Goal: Transaction & Acquisition: Book appointment/travel/reservation

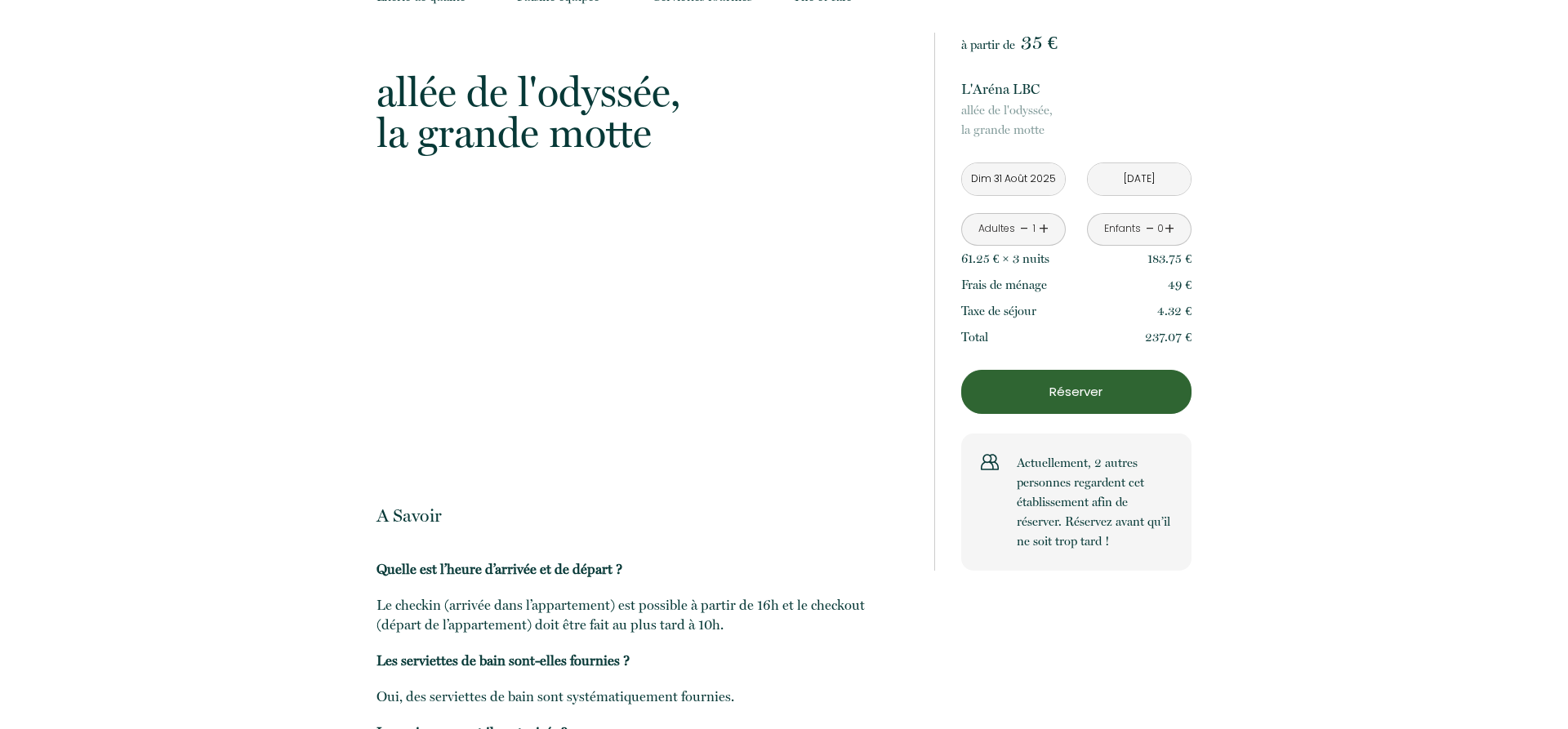
scroll to position [1749, 0]
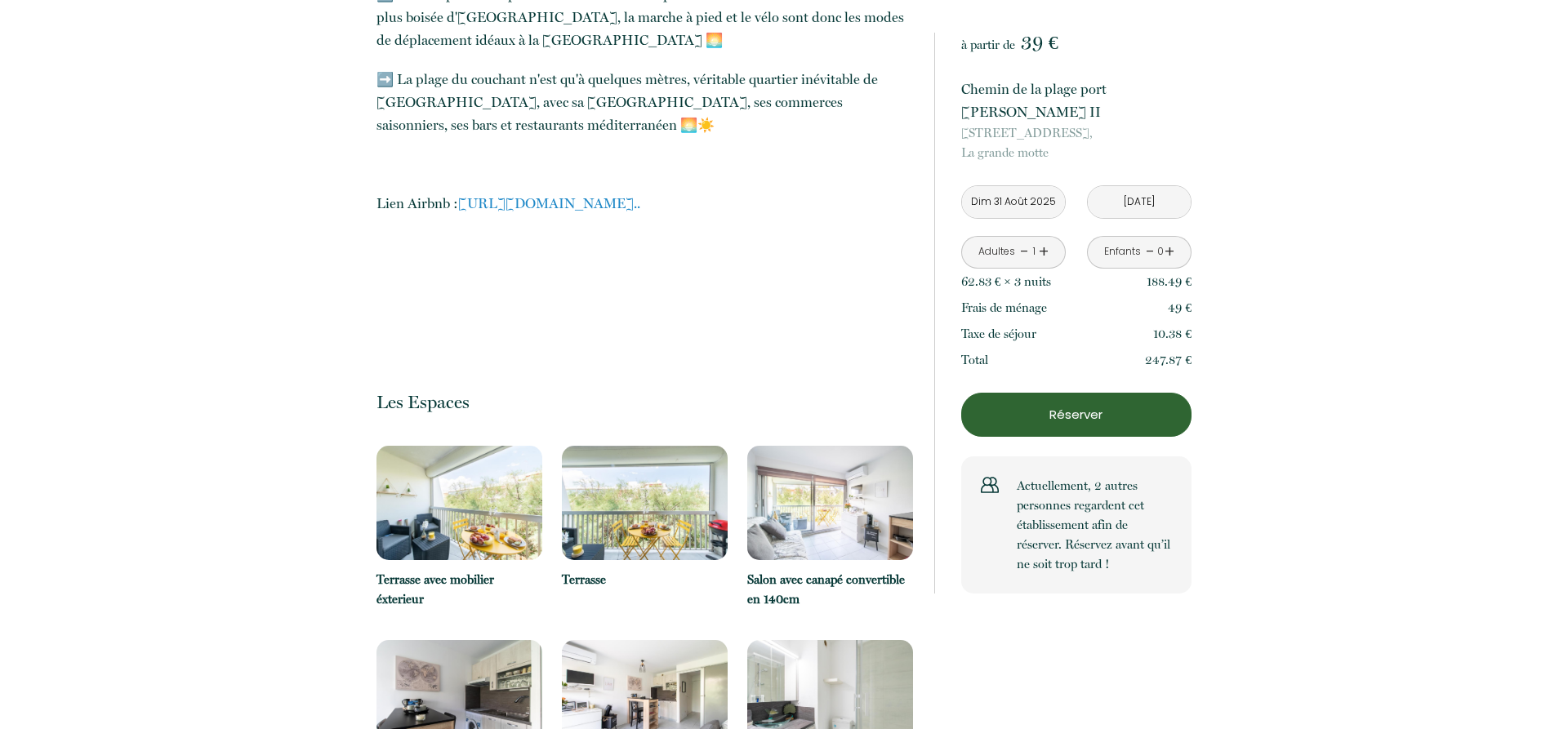
scroll to position [2999, 0]
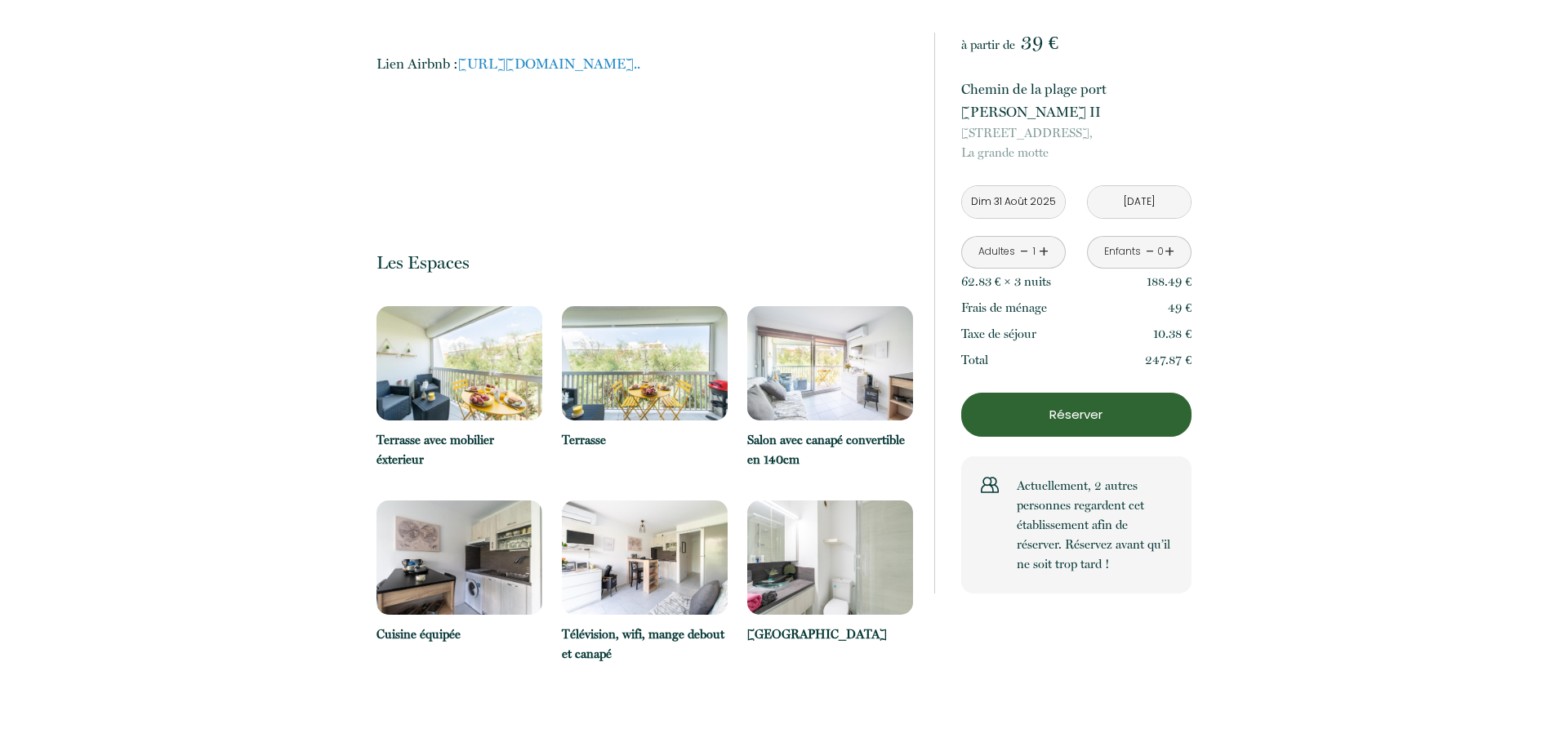
click at [606, 316] on img at bounding box center [644, 363] width 166 height 114
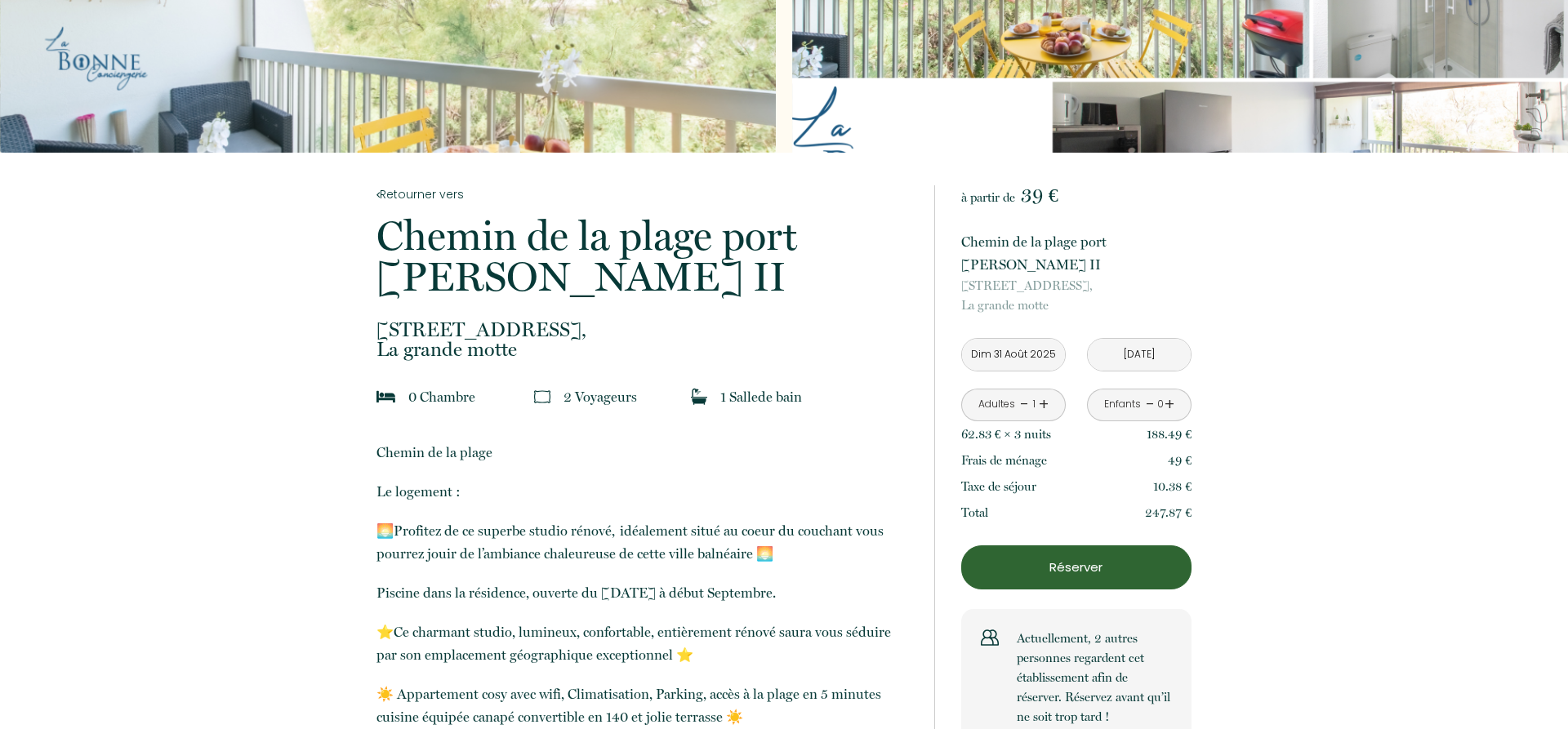
scroll to position [250, 0]
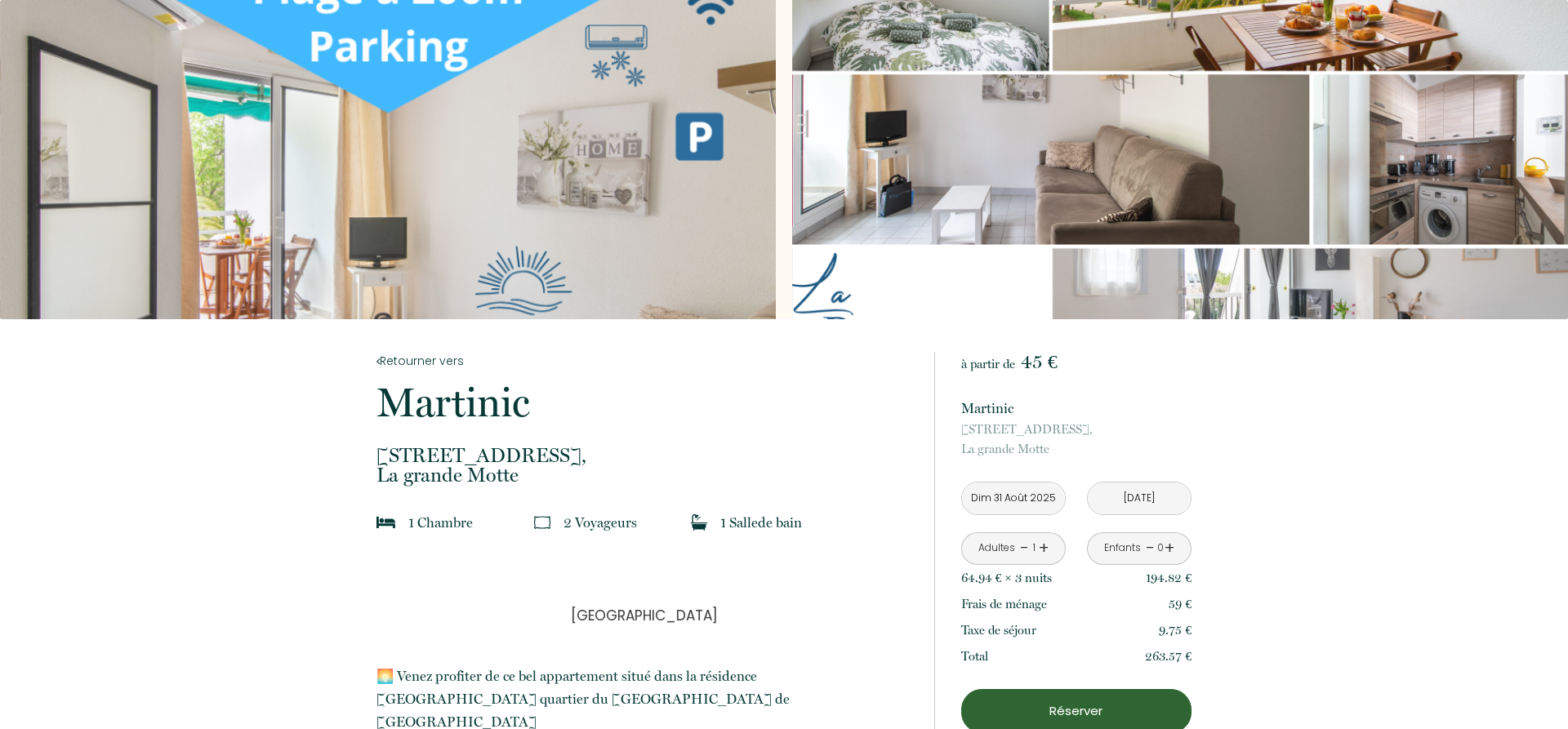
click at [1225, 284] on div "Slideshow" at bounding box center [1180, 159] width 776 height 320
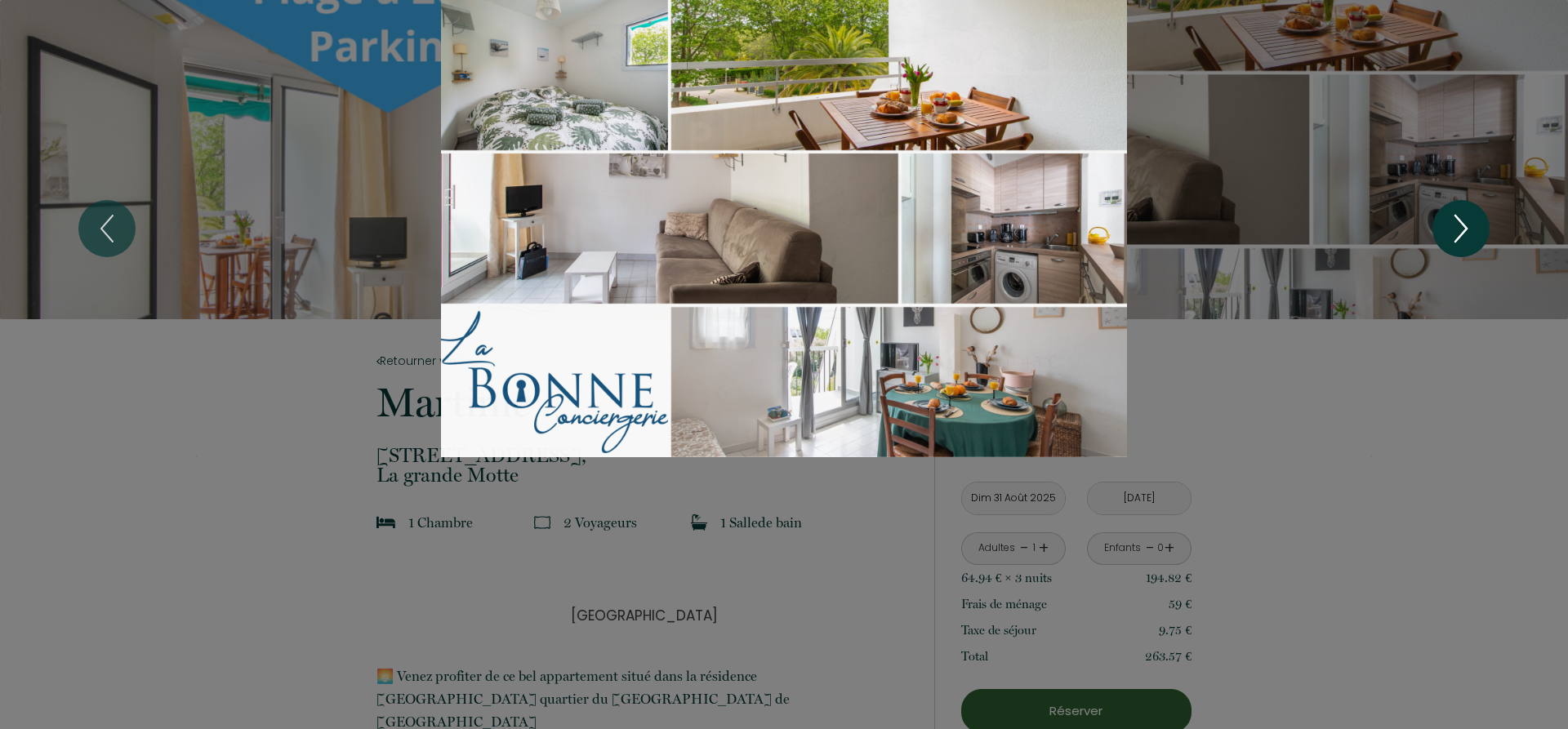
click at [1454, 235] on icon "Next" at bounding box center [1460, 229] width 35 height 49
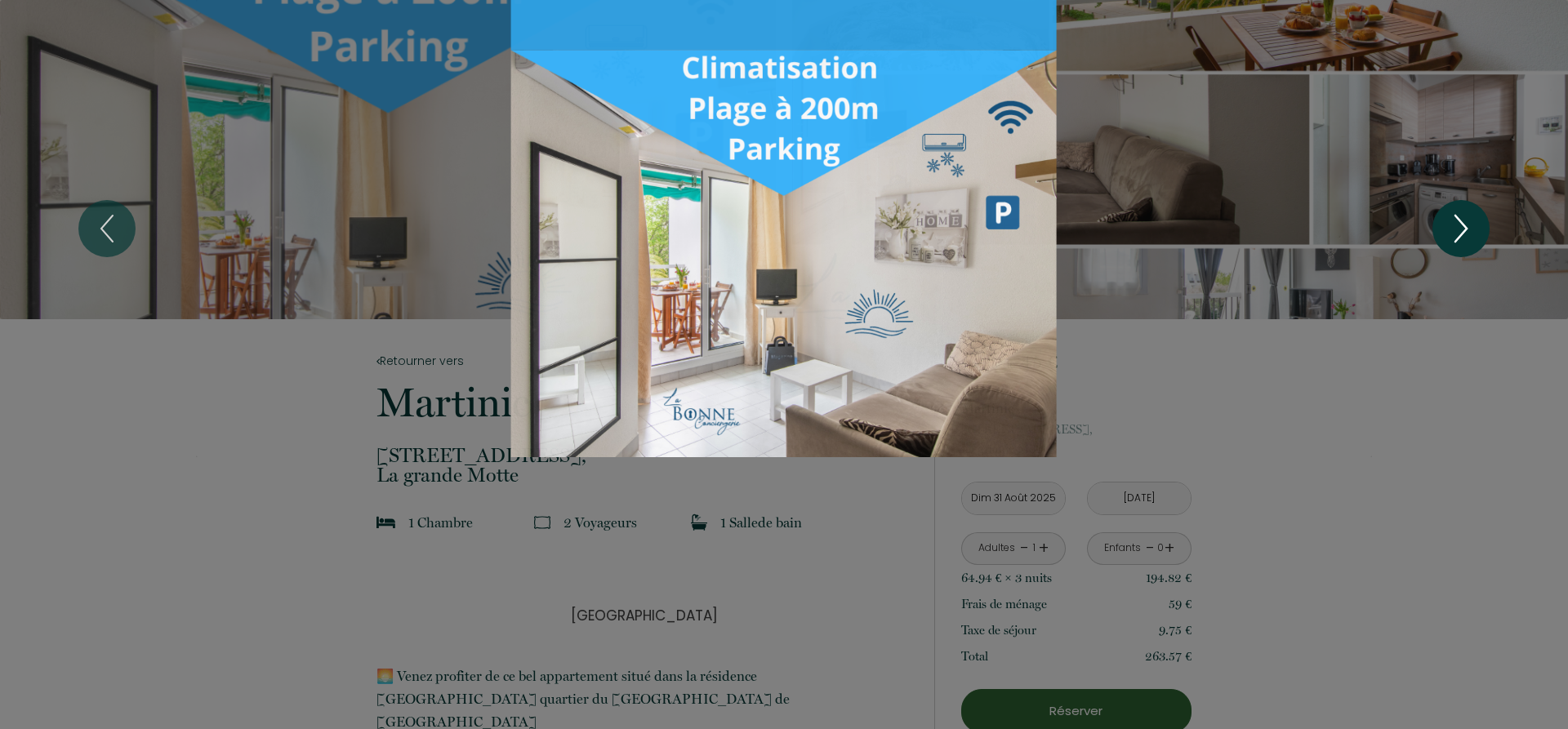
click at [1456, 234] on icon "Next" at bounding box center [1460, 229] width 35 height 49
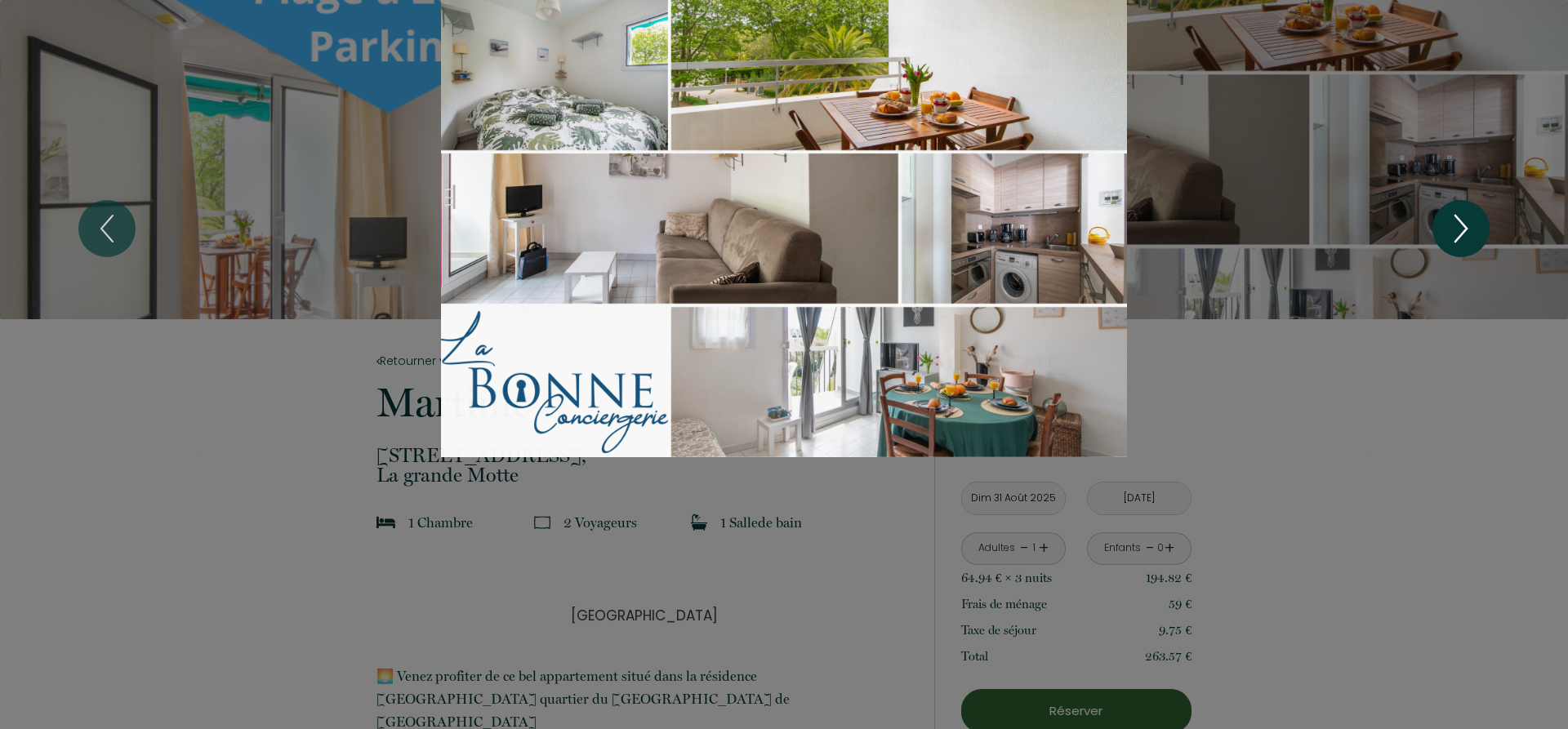
click at [1456, 234] on icon "Next" at bounding box center [1460, 229] width 35 height 49
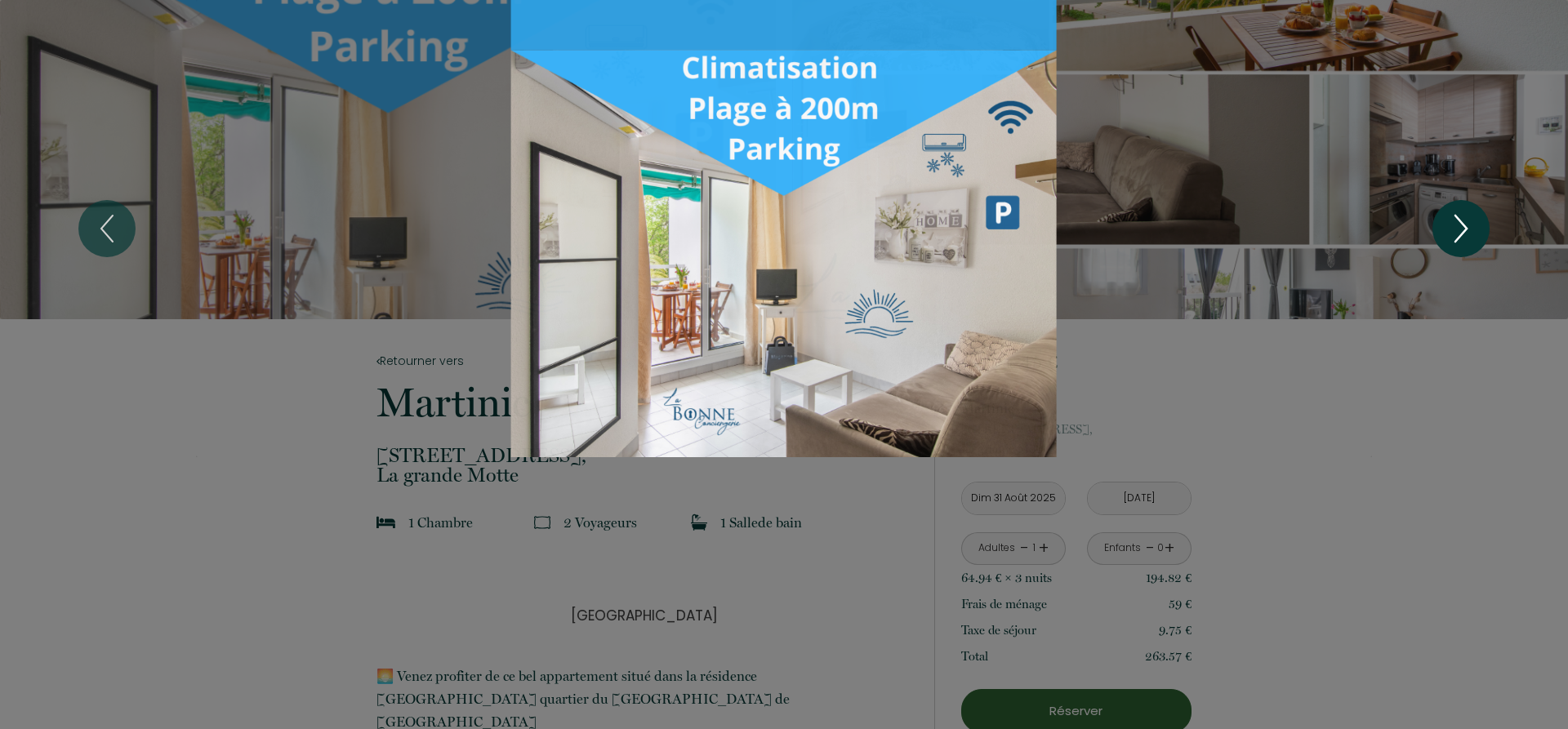
click at [1456, 234] on icon "Next" at bounding box center [1460, 229] width 35 height 49
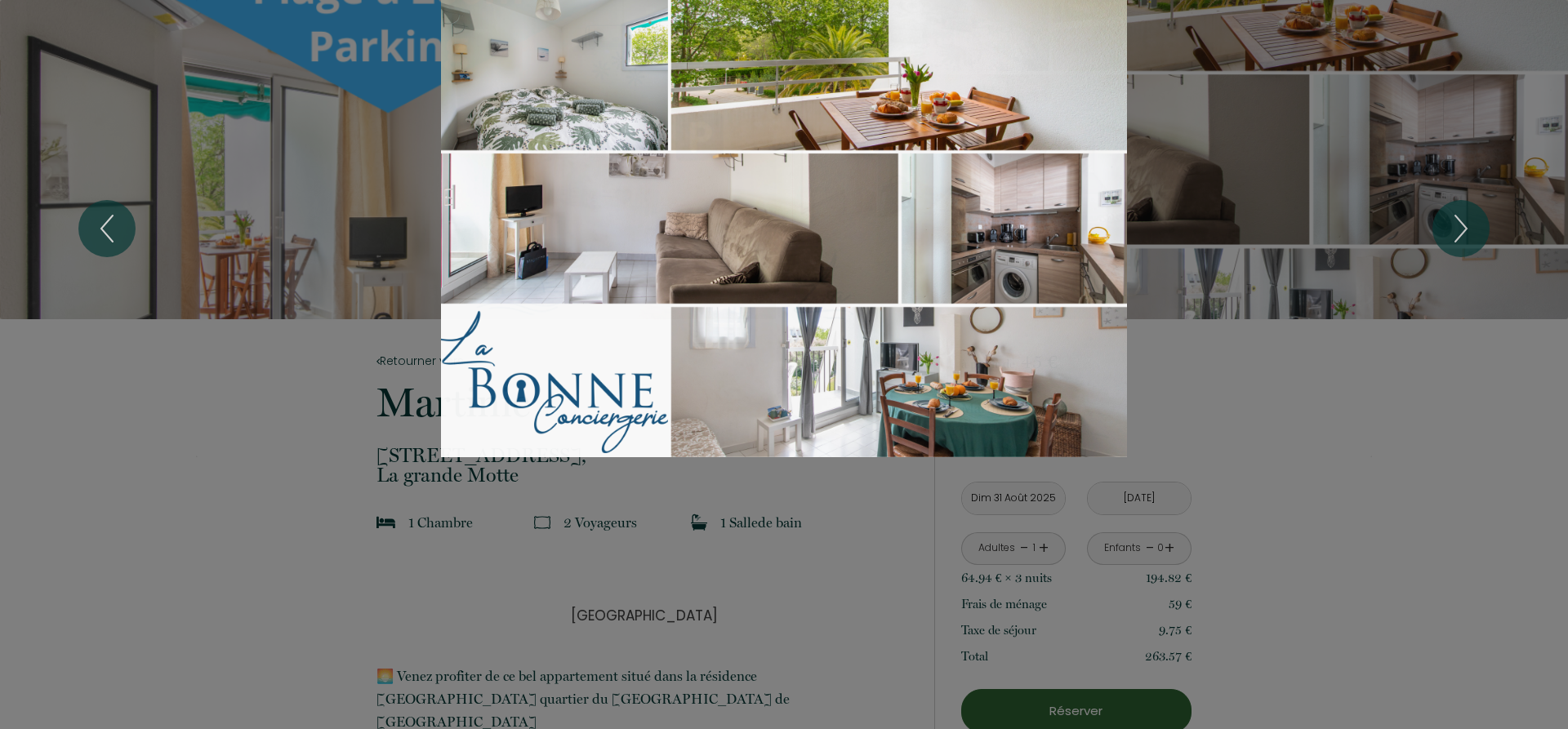
click at [1274, 438] on div "Slideshow" at bounding box center [784, 229] width 1176 height 457
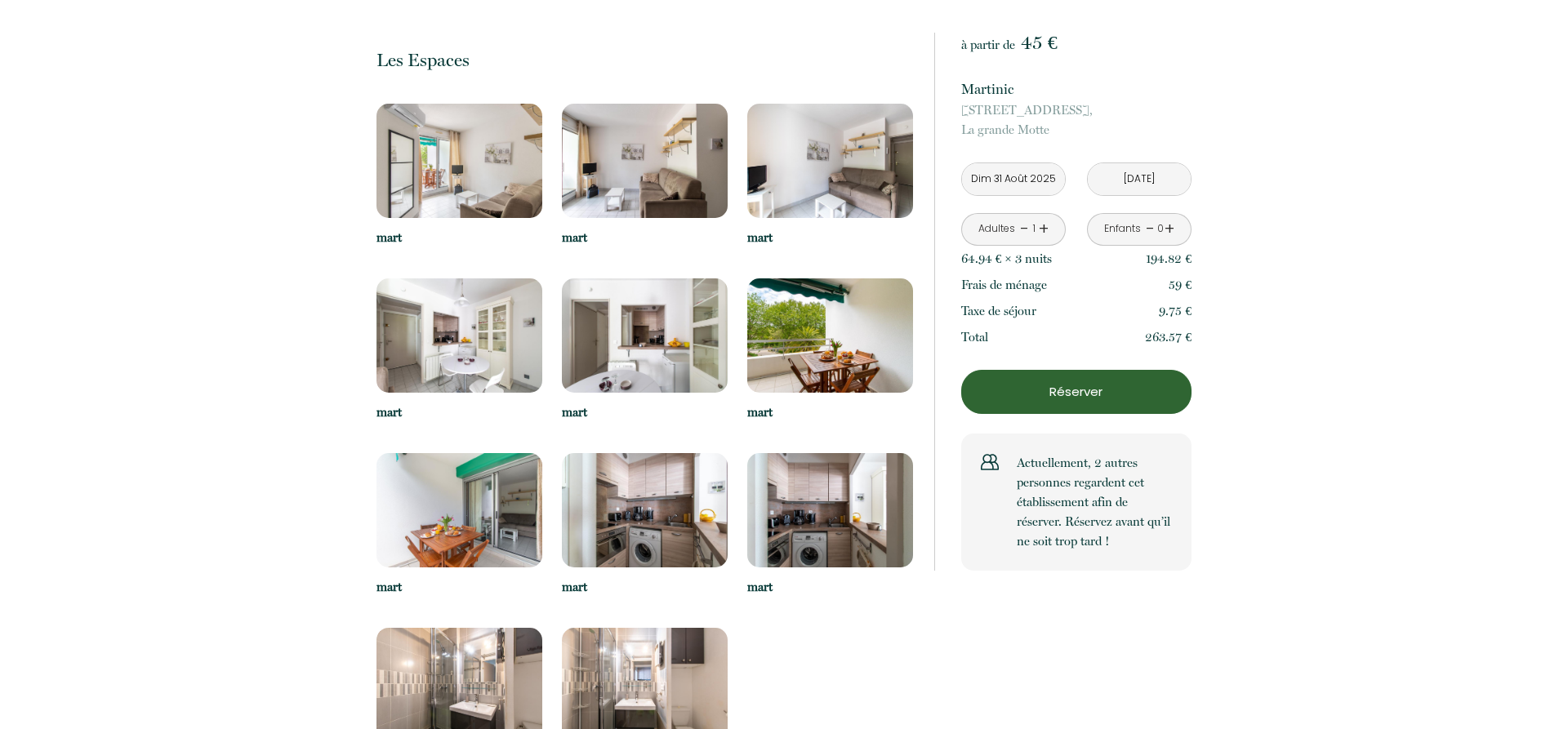
scroll to position [3416, 0]
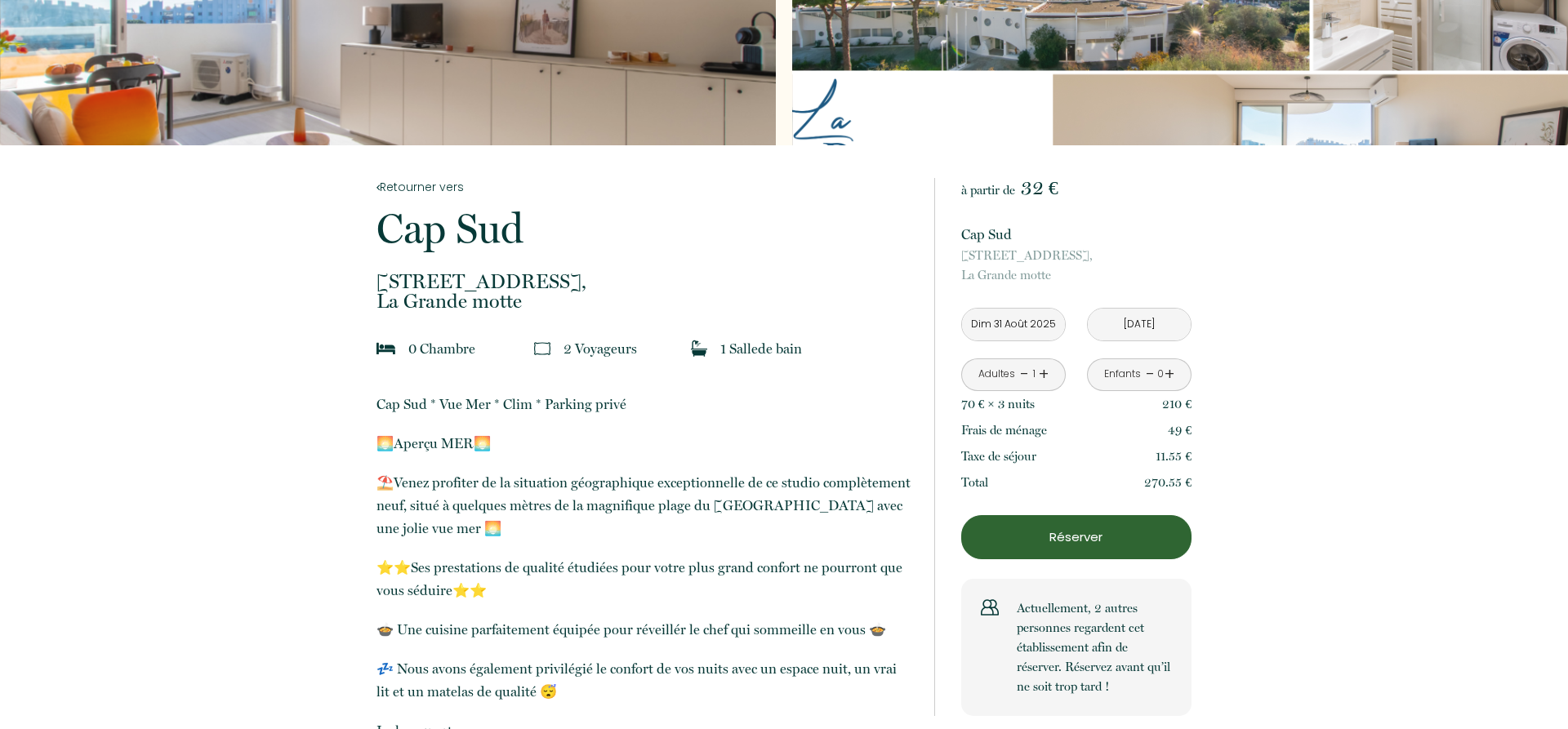
scroll to position [250, 0]
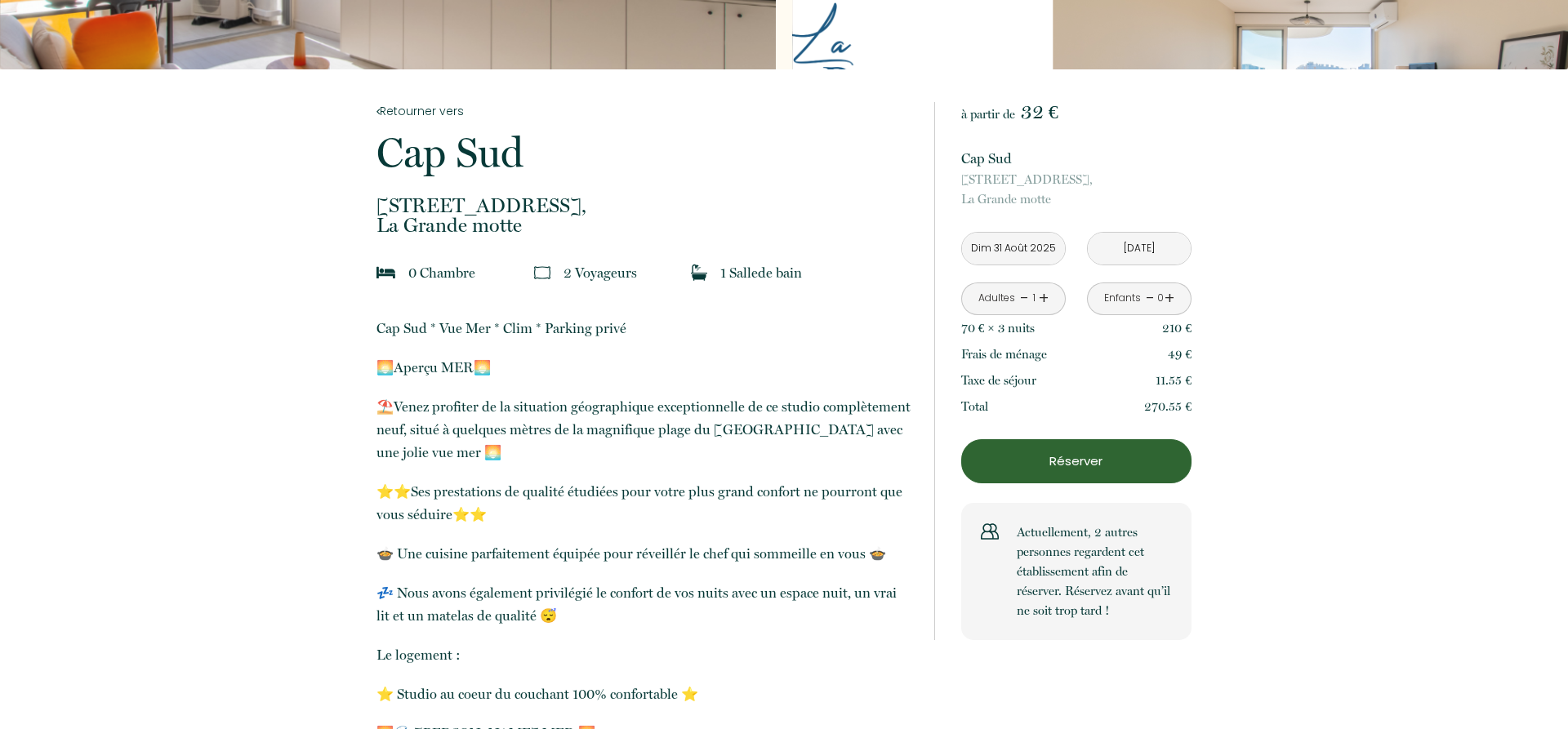
click at [1043, 298] on link "+" at bounding box center [1043, 299] width 10 height 26
click at [1021, 299] on link "-" at bounding box center [1024, 299] width 9 height 26
click at [1045, 298] on link "+" at bounding box center [1043, 299] width 10 height 26
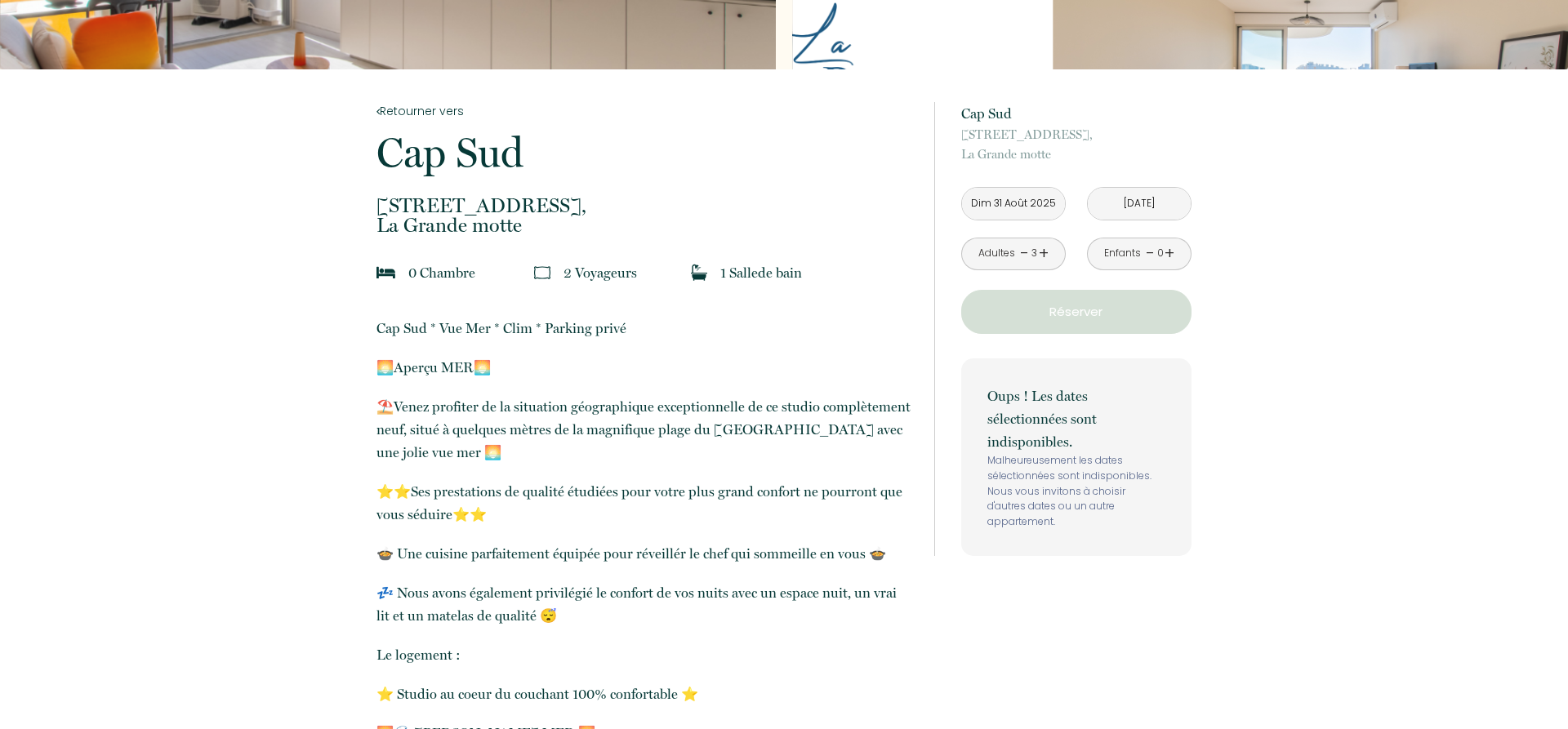
click at [1020, 251] on link "-" at bounding box center [1024, 253] width 9 height 26
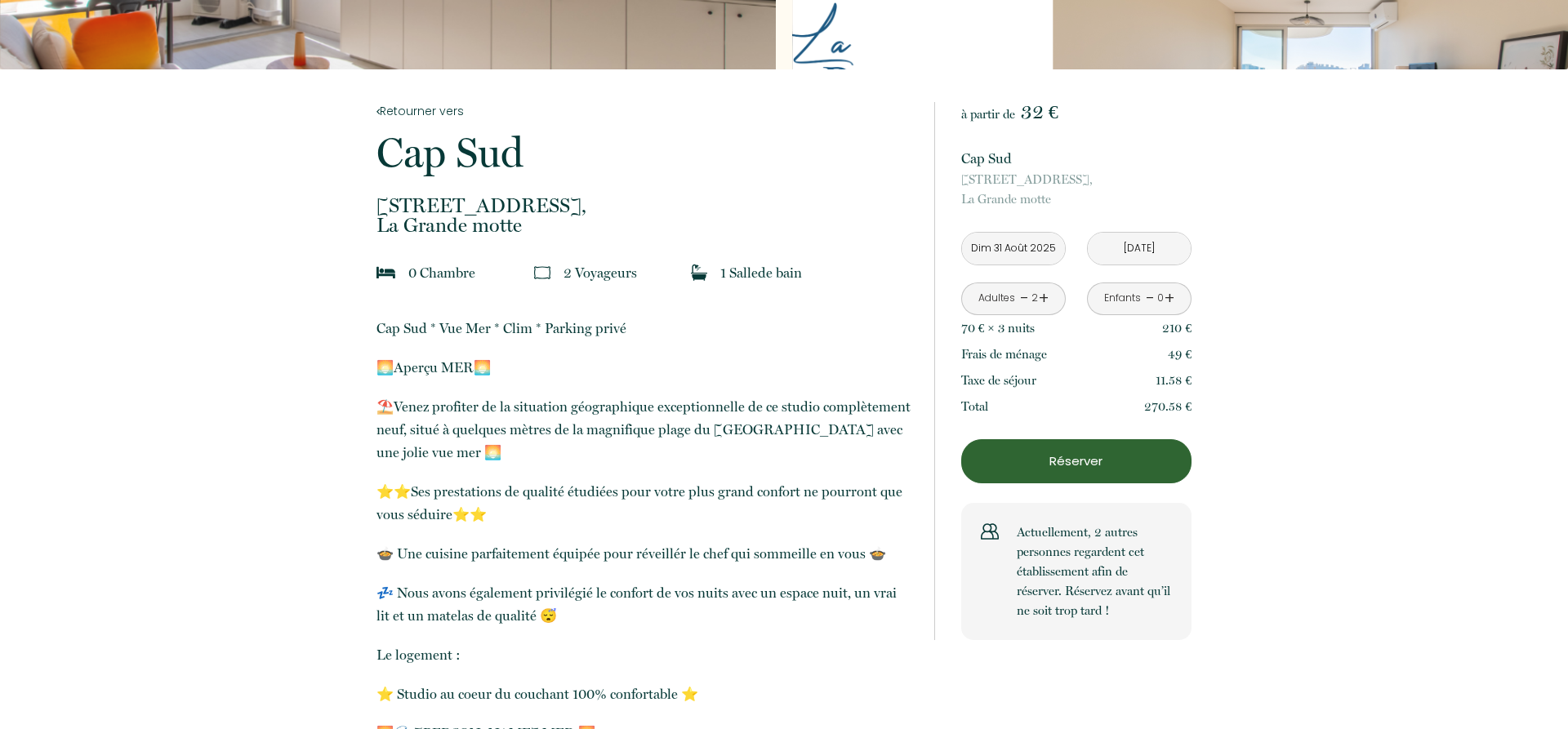
click at [1023, 294] on link "-" at bounding box center [1024, 299] width 9 height 26
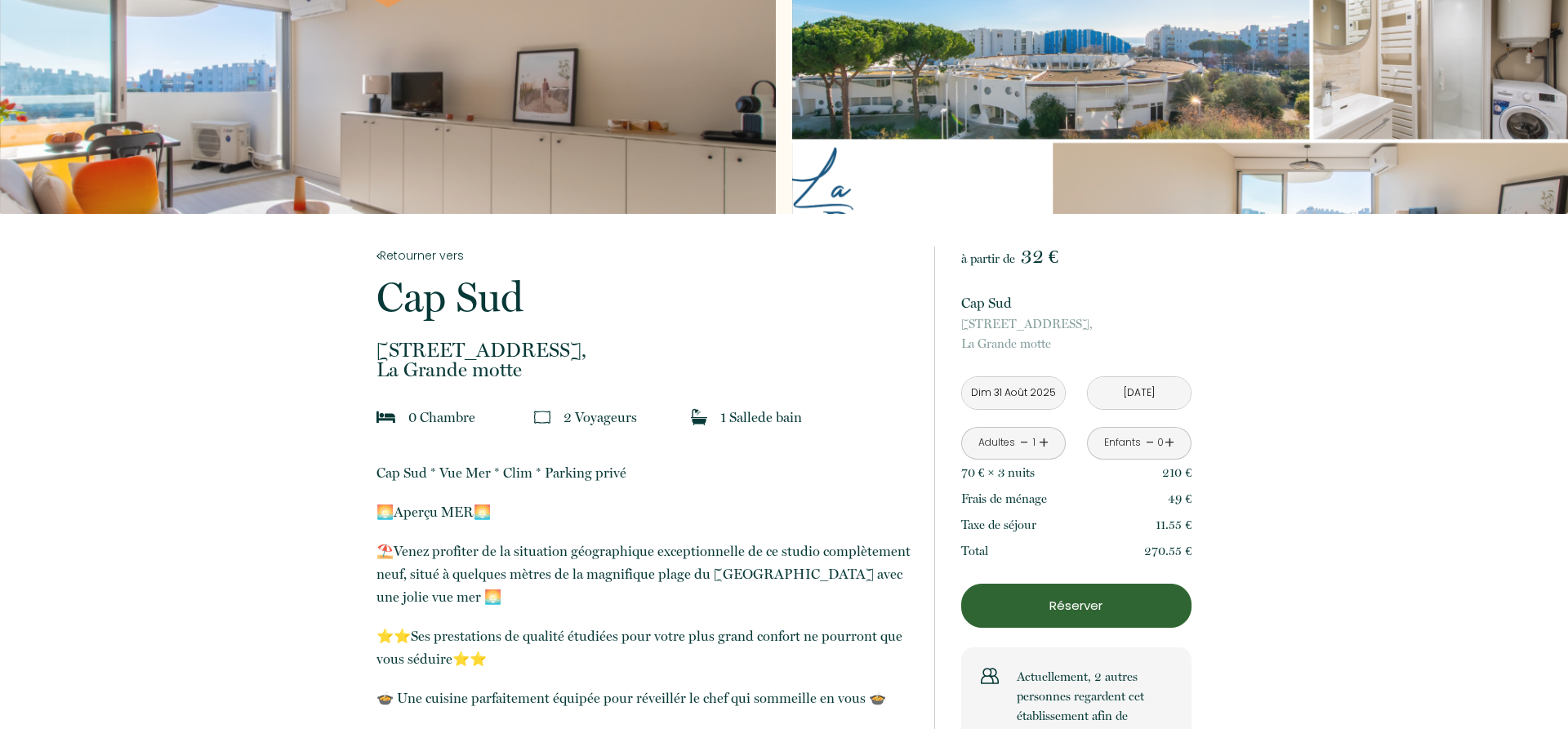
scroll to position [0, 0]
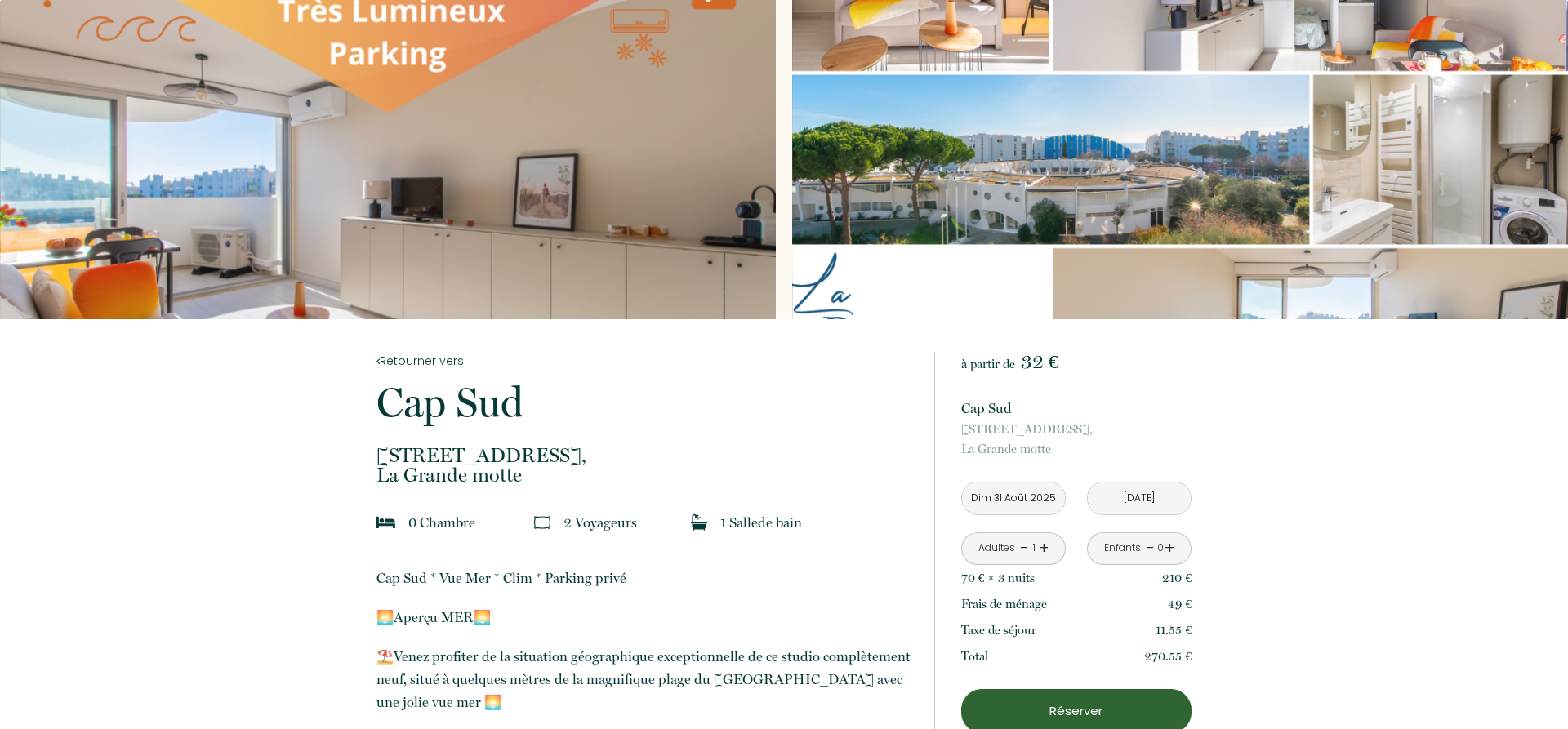
click at [620, 211] on div "Slideshow" at bounding box center [388, 159] width 776 height 320
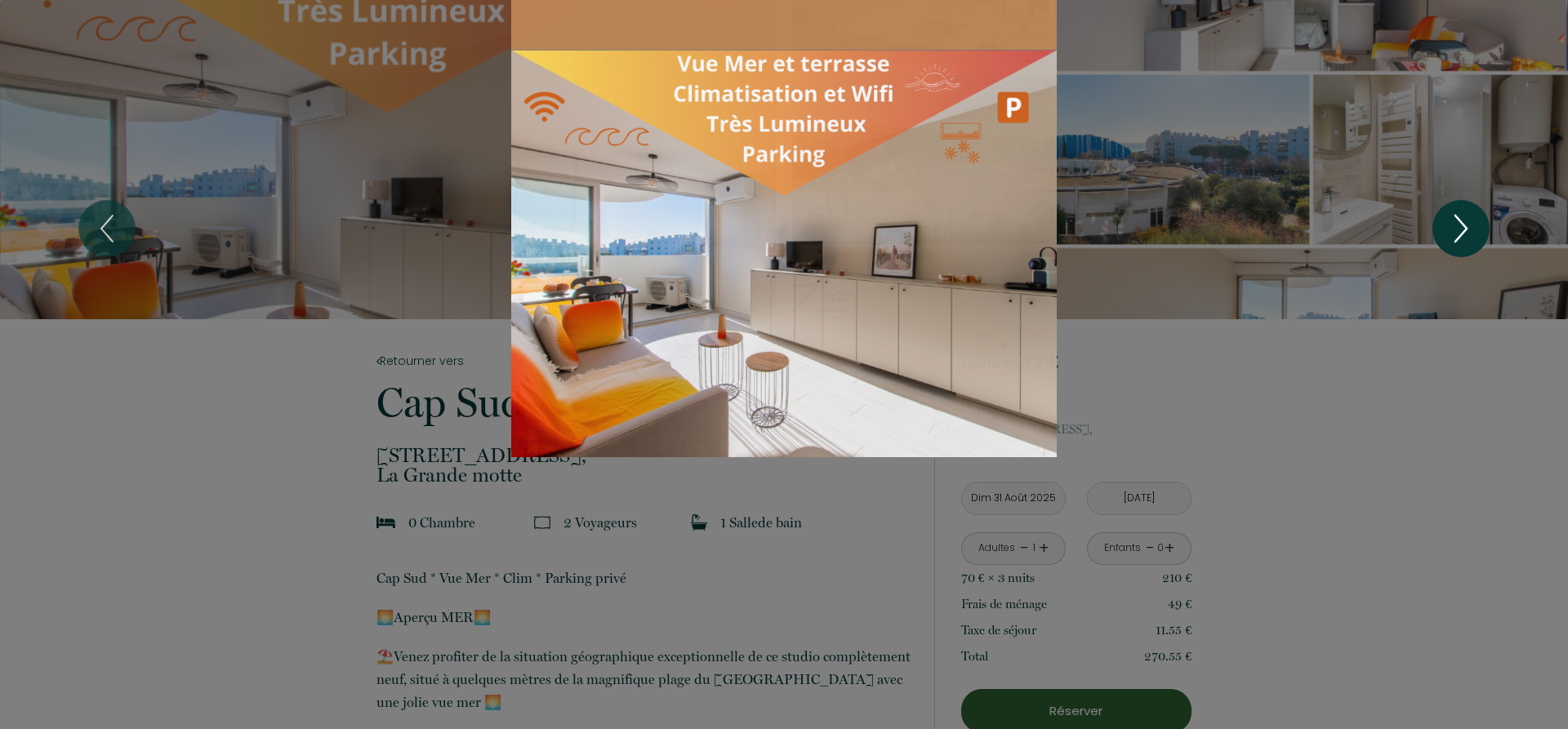
click at [1464, 234] on icon "Next" at bounding box center [1460, 229] width 12 height 27
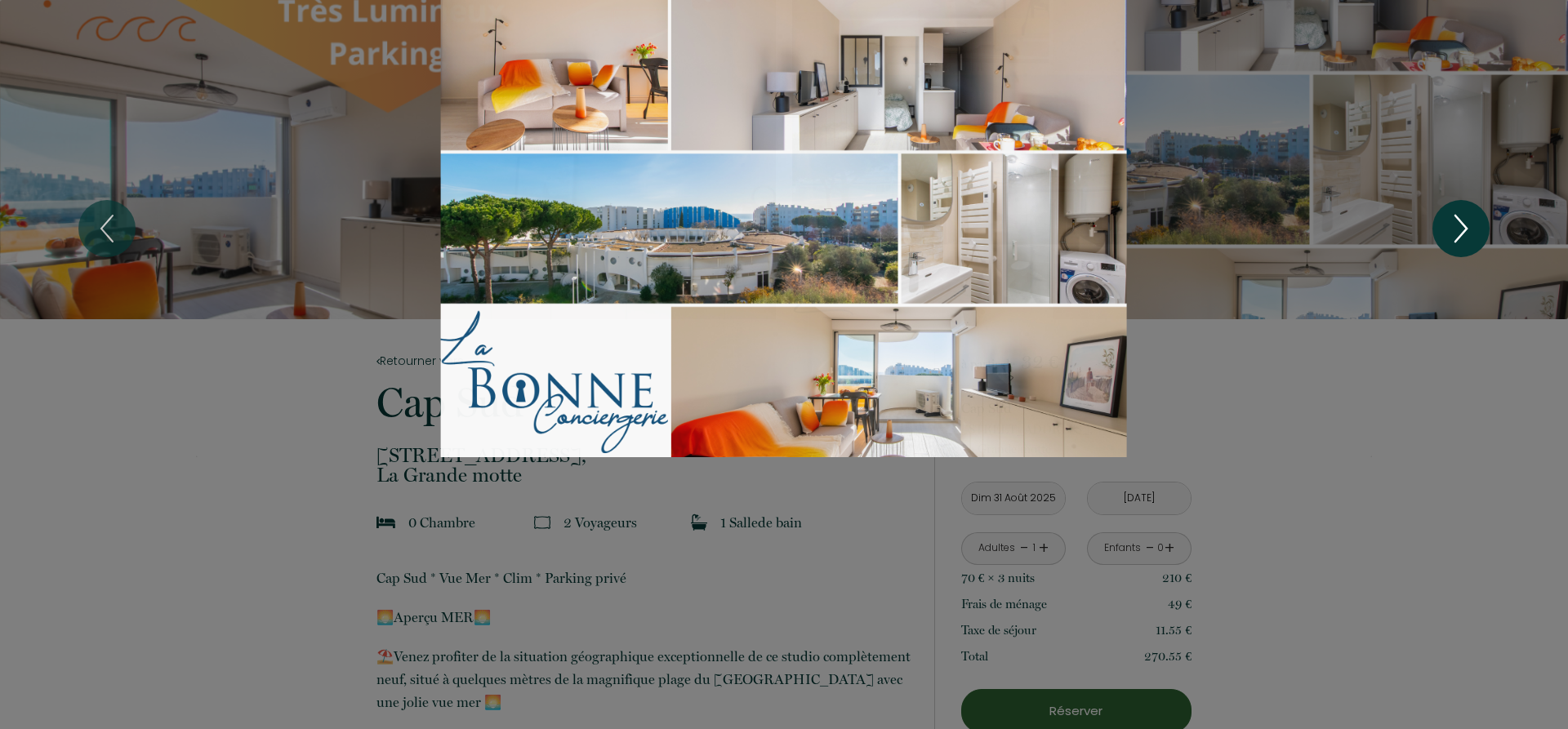
click at [1464, 234] on icon "Next" at bounding box center [1460, 229] width 12 height 27
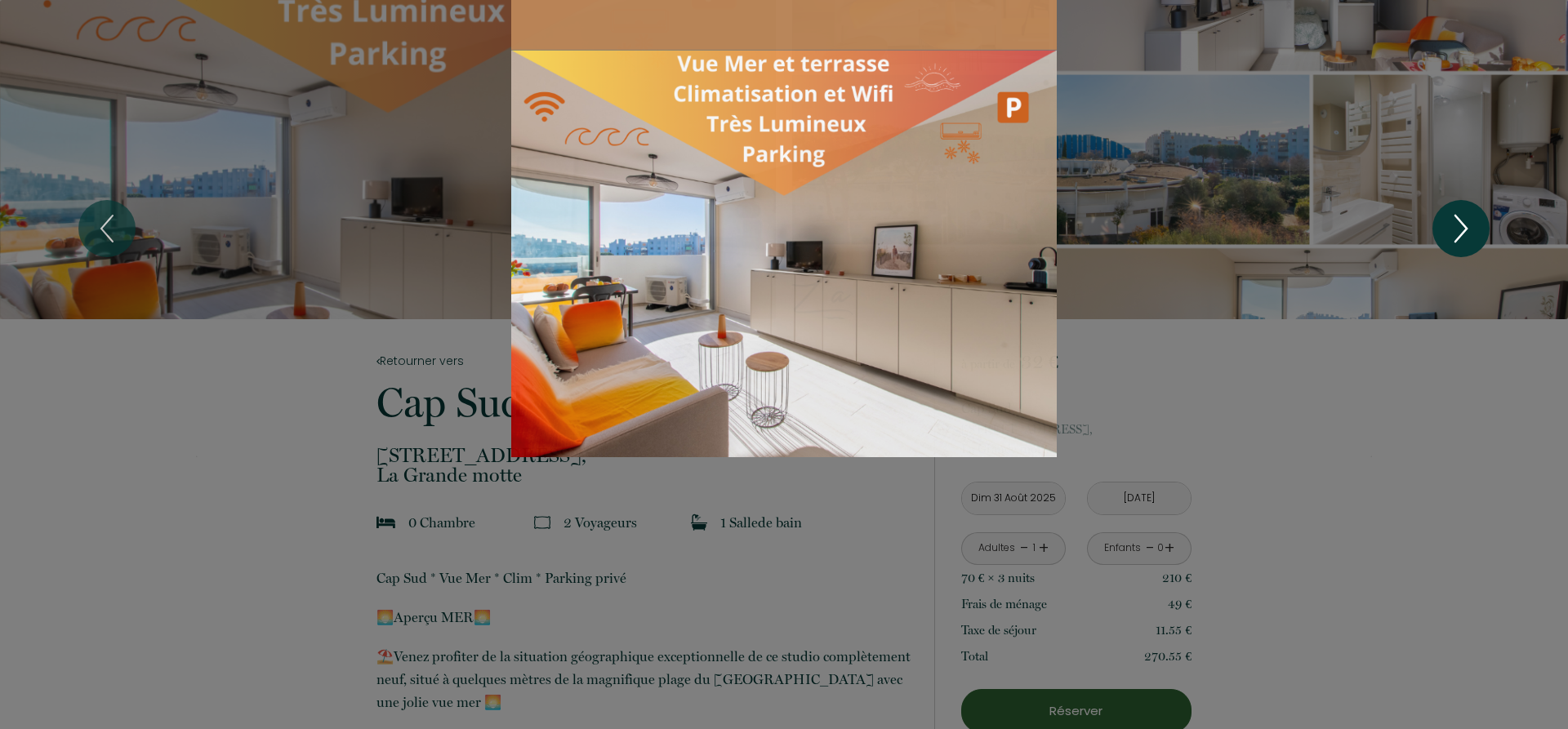
click at [1464, 234] on icon "Next" at bounding box center [1460, 229] width 12 height 27
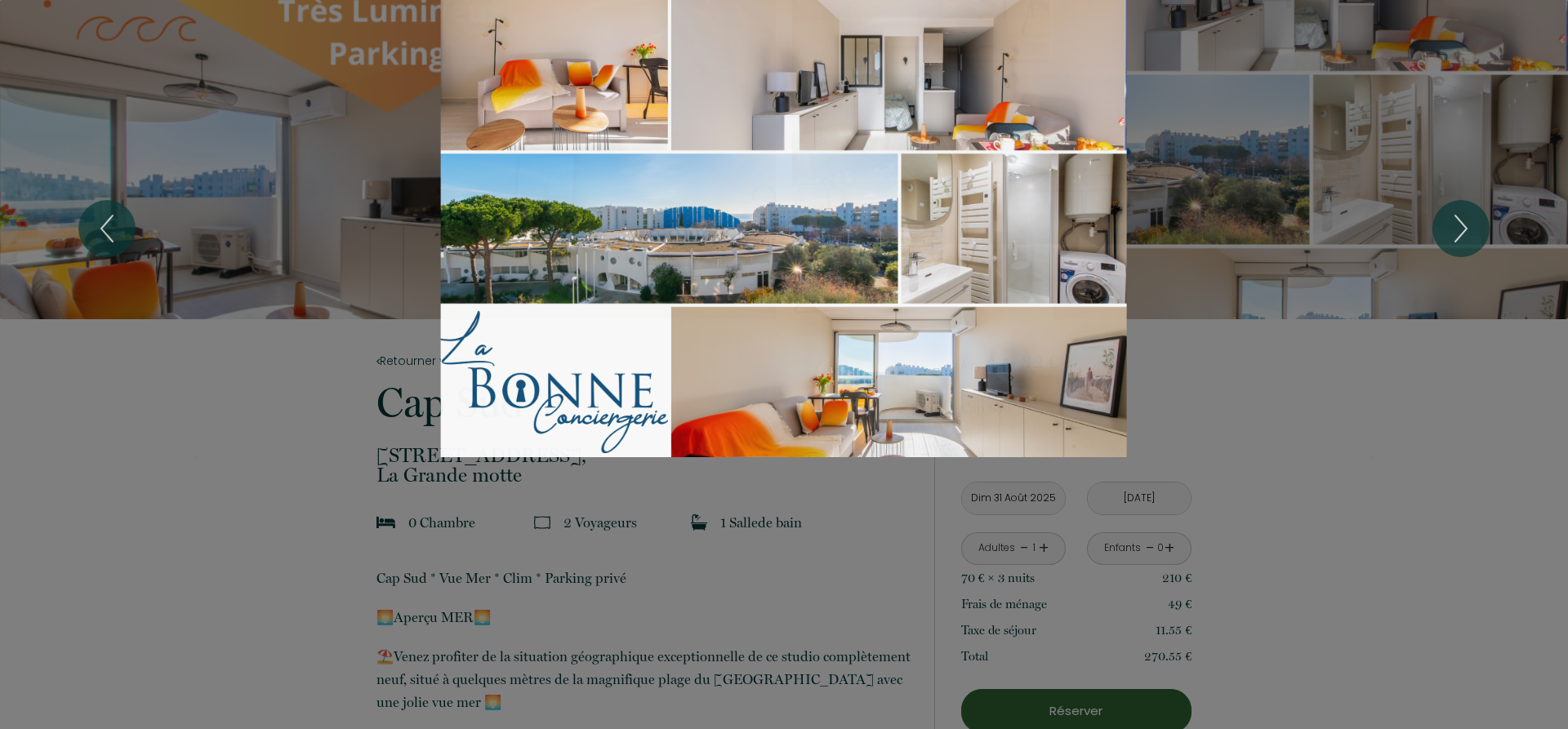
click at [1394, 500] on div at bounding box center [784, 364] width 1568 height 729
click at [1403, 474] on div at bounding box center [784, 364] width 1568 height 729
click at [222, 456] on div "Slideshow" at bounding box center [784, 229] width 1176 height 457
